Goal: Navigation & Orientation: Go to known website

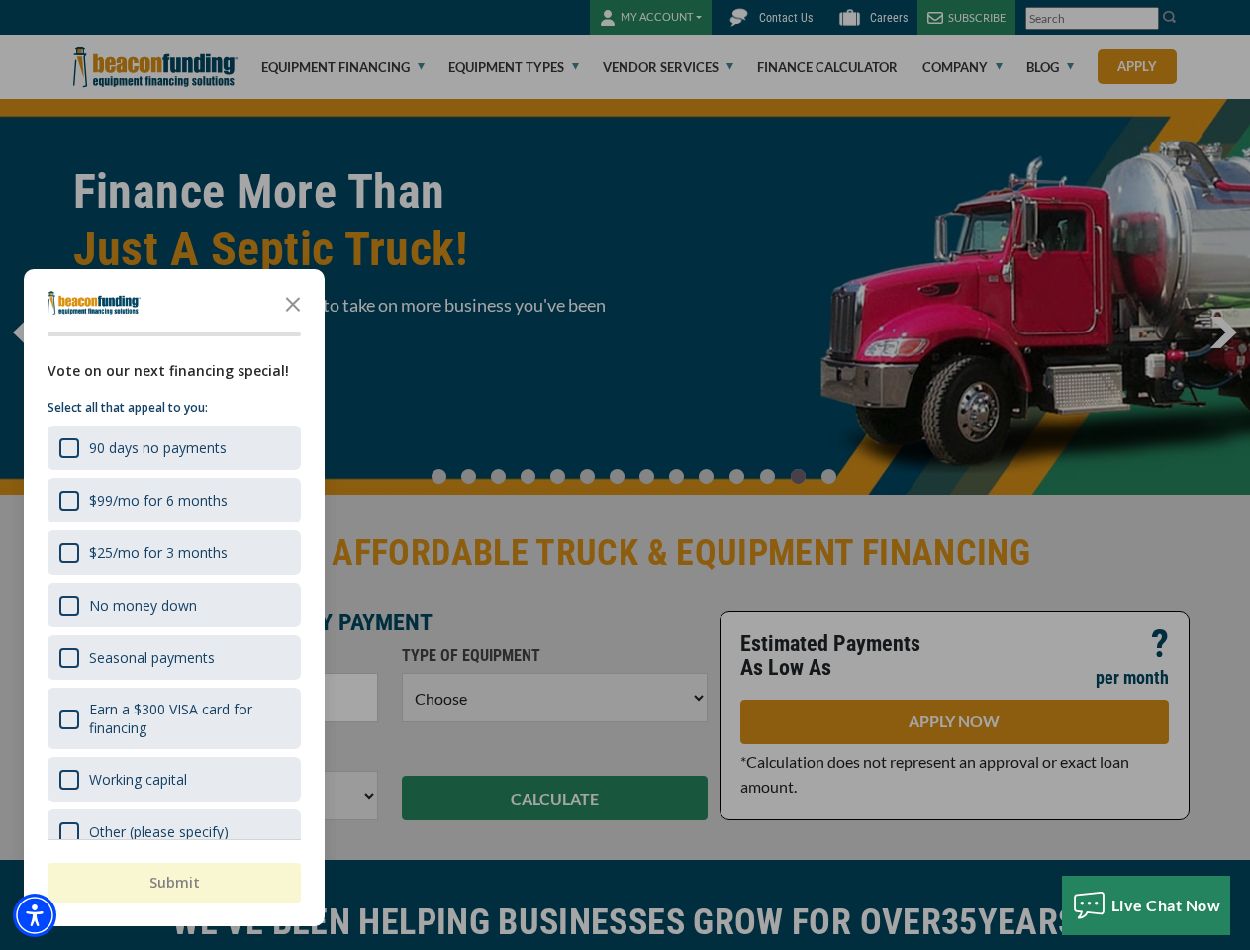
click at [624, 475] on div "button" at bounding box center [625, 475] width 1250 height 950
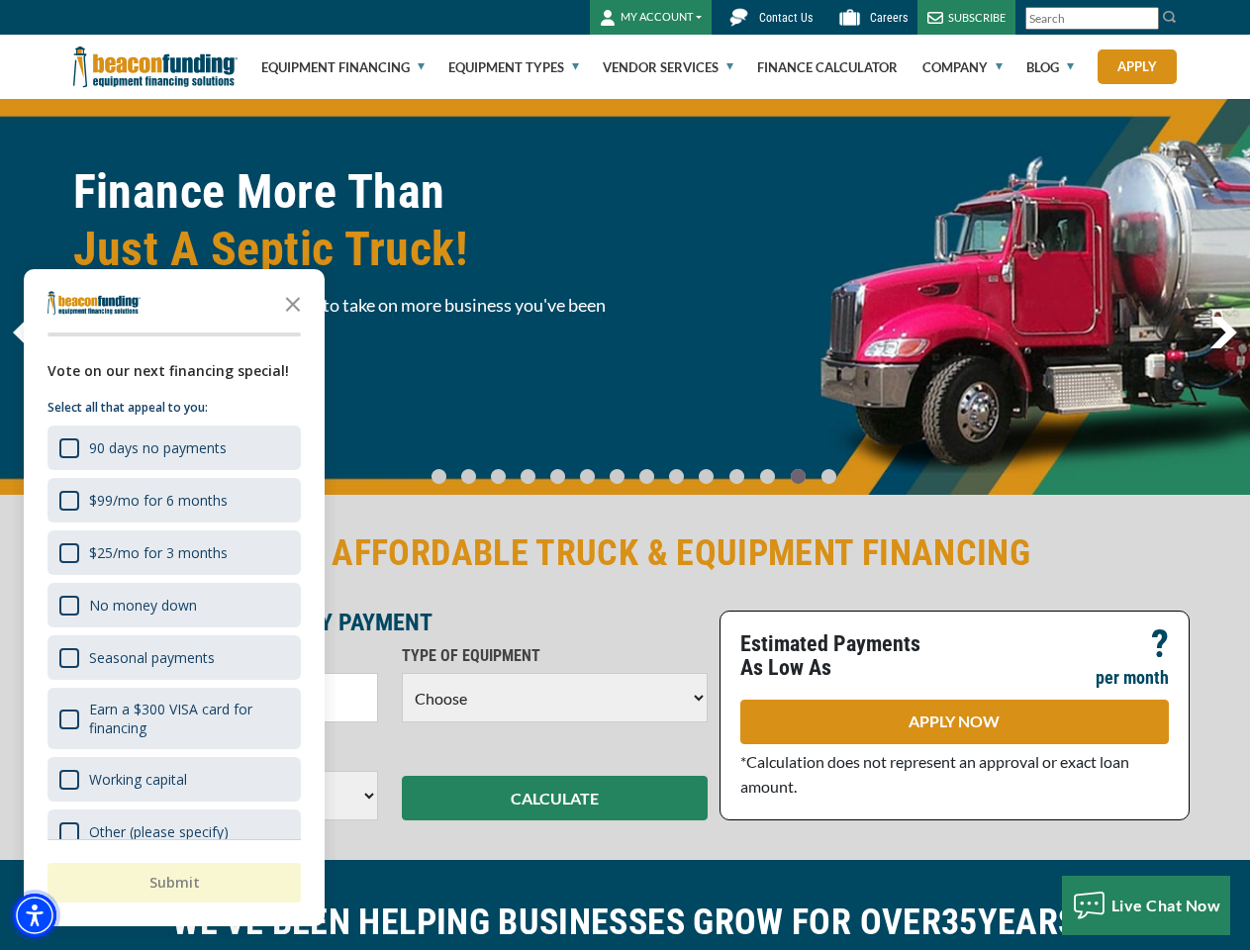
click at [35, 915] on img "Accessibility Menu" at bounding box center [35, 915] width 44 height 44
click at [624, 475] on body "Skip to main content Enable accessibility for low vision Open the accessibility…" at bounding box center [625, 475] width 1250 height 950
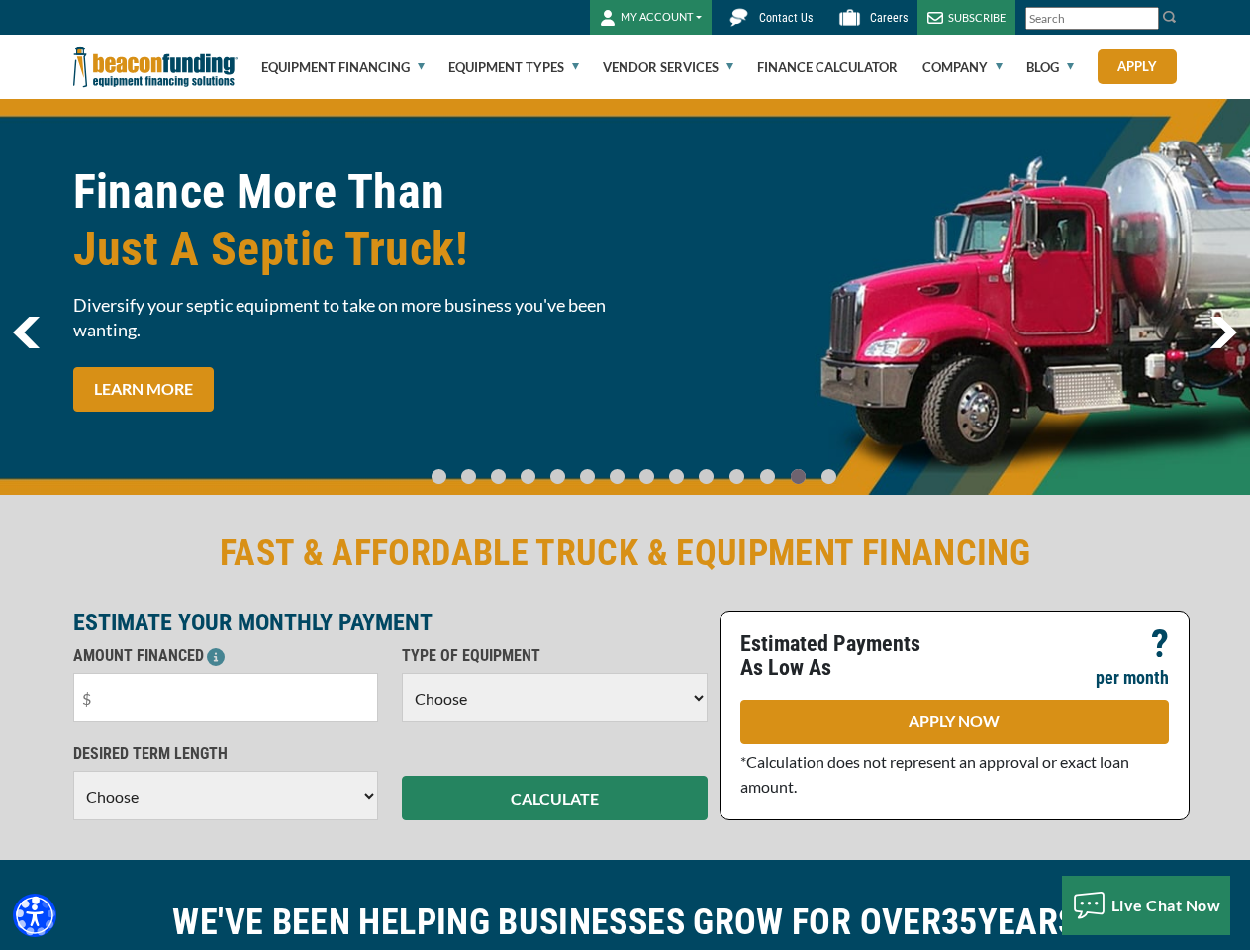
click at [293, 303] on body "Skip to main content Enable accessibility for low vision Open the accessibility…" at bounding box center [625, 475] width 1250 height 950
